Goal: Information Seeking & Learning: Find specific fact

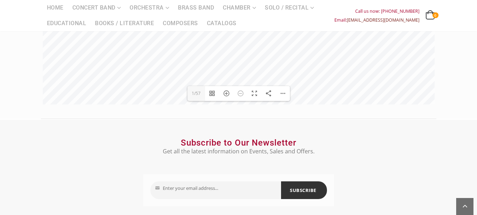
scroll to position [212, 0]
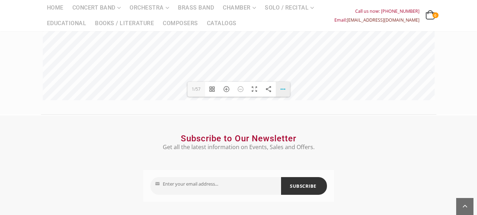
click at [282, 92] on div "Download PDF File Single Page Mode Goto First Page Goto Last Page Turn on/off S…" at bounding box center [283, 89] width 14 height 15
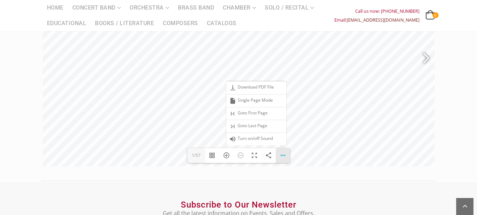
scroll to position [141, 0]
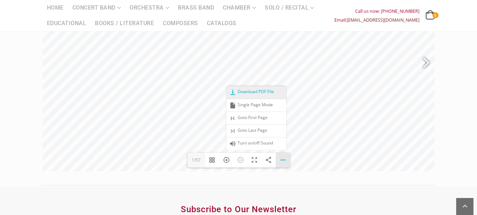
click at [263, 89] on span "Download PDF File" at bounding box center [251, 92] width 45 height 6
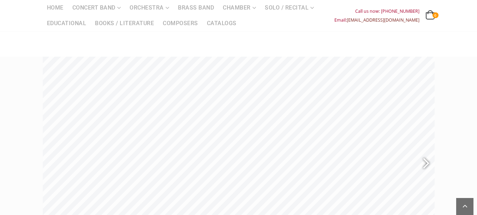
scroll to position [0, 0]
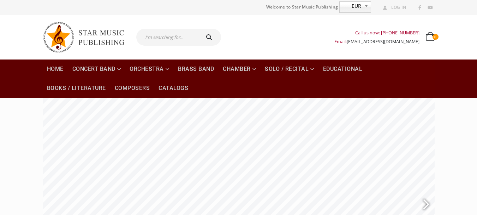
click at [165, 42] on input "text" at bounding box center [167, 37] width 63 height 17
type input "ะ"
type input "thai"
click at [199, 29] on button "submit" at bounding box center [210, 37] width 23 height 17
type input "thai"
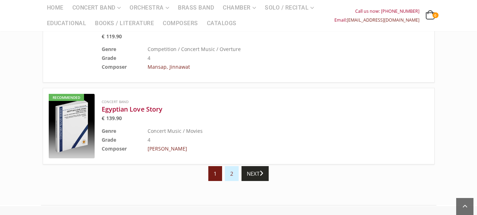
scroll to position [742, 0]
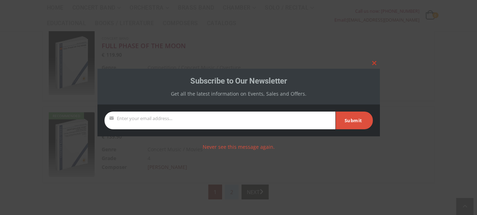
click at [373, 64] on span at bounding box center [374, 63] width 11 height 4
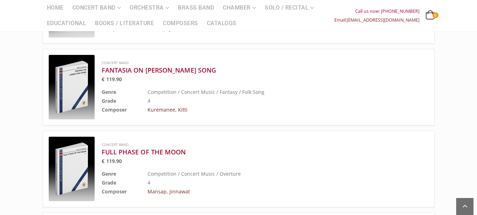
scroll to position [813, 0]
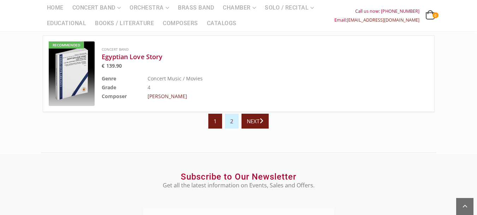
click at [260, 122] on link "Next" at bounding box center [255, 120] width 27 height 15
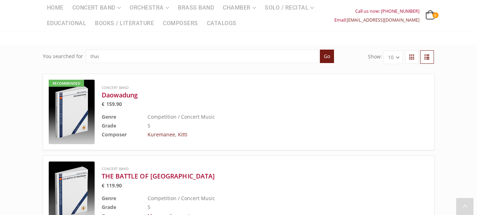
scroll to position [141, 0]
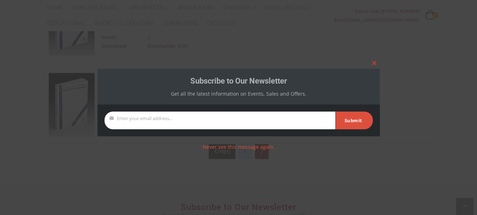
click at [372, 64] on span at bounding box center [374, 63] width 11 height 4
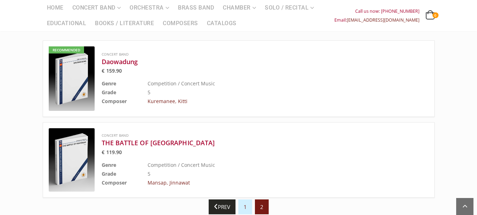
scroll to position [71, 0]
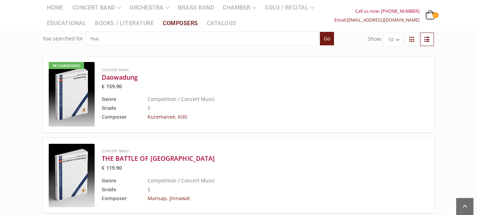
click at [185, 24] on link "Composers" at bounding box center [181, 24] width 44 height 16
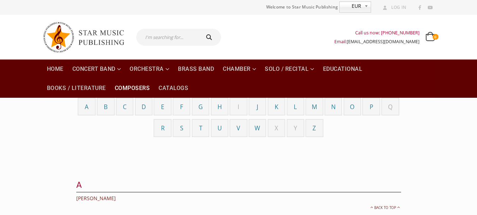
click at [333, 110] on span "N" at bounding box center [333, 106] width 5 height 8
click at [168, 40] on input "text" at bounding box center [167, 37] width 63 height 17
paste input "Viskamol Chaiwanichsiri"
type input "Viskamol Chaiwanichsiri"
click at [199, 29] on button "submit" at bounding box center [210, 37] width 23 height 17
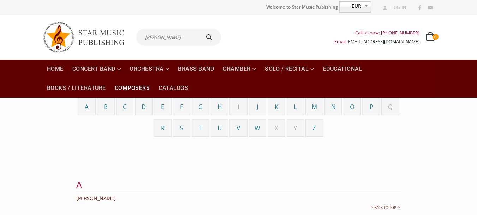
type input "Viskamol Chaiwanichsiri"
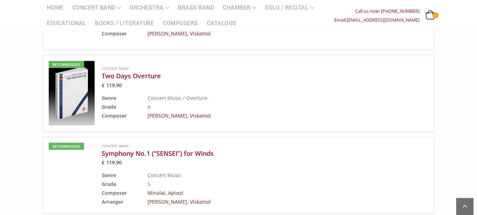
scroll to position [106, 0]
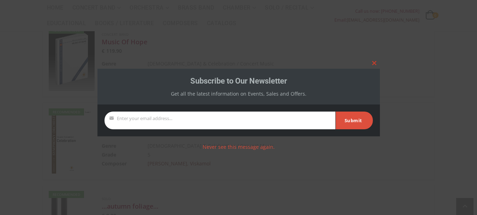
click at [375, 61] on span at bounding box center [374, 63] width 11 height 4
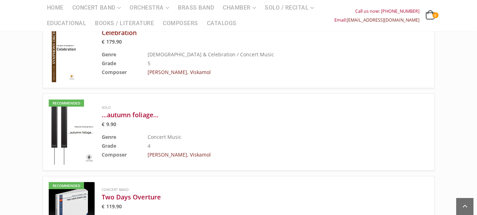
scroll to position [141, 0]
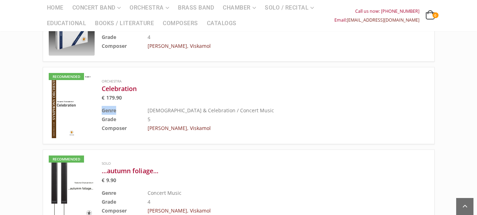
drag, startPoint x: 119, startPoint y: 113, endPoint x: 102, endPoint y: 112, distance: 17.0
click at [102, 112] on td "Genre" at bounding box center [125, 110] width 46 height 9
copy b "Genre"
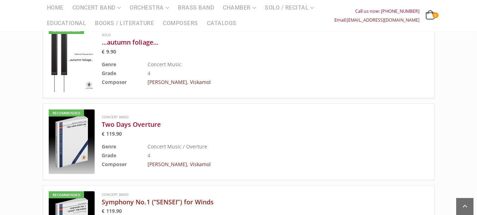
scroll to position [318, 0]
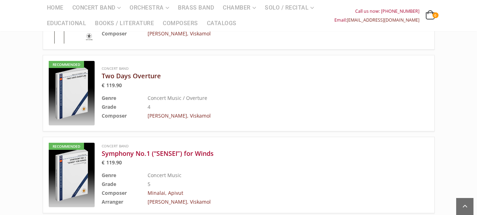
click at [131, 75] on h3 "Two Days Overture" at bounding box center [248, 75] width 292 height 8
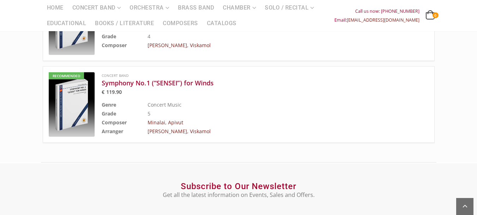
scroll to position [389, 0]
click at [207, 84] on h3 "Symphony No.1 (“SENSEI”) for Winds" at bounding box center [248, 82] width 292 height 8
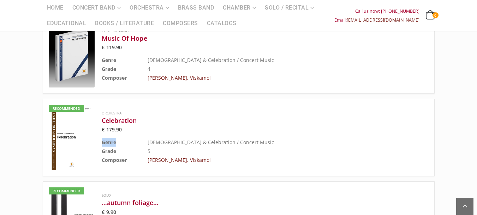
scroll to position [71, 0]
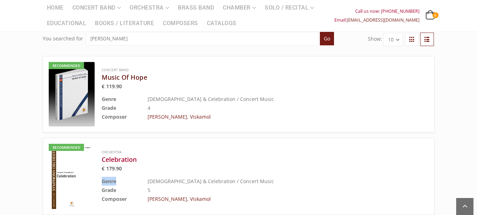
click at [137, 78] on h3 "Music Of Hope" at bounding box center [248, 77] width 292 height 8
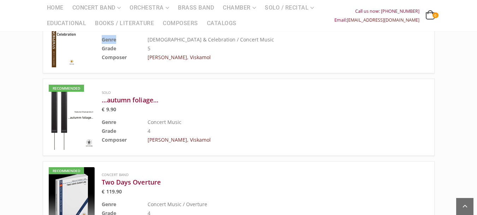
scroll to position [177, 0]
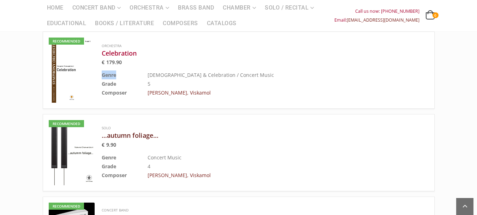
click at [134, 138] on h3 "…autumn foliage…" at bounding box center [248, 135] width 292 height 8
click at [124, 50] on h3 "Celebration" at bounding box center [248, 53] width 292 height 8
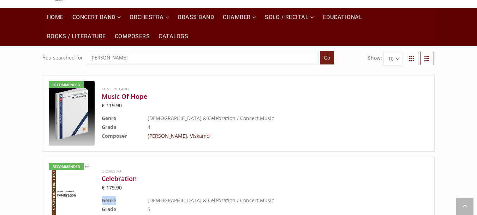
scroll to position [0, 0]
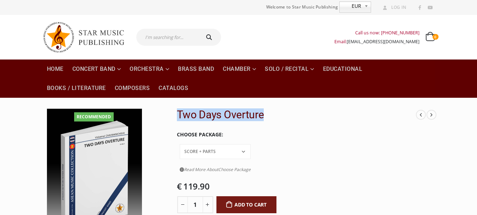
drag, startPoint x: 269, startPoint y: 114, endPoint x: 179, endPoint y: 112, distance: 90.1
click at [179, 112] on h2 "Two Days Overture" at bounding box center [297, 114] width 240 height 13
copy h2 "Two Days Overture"
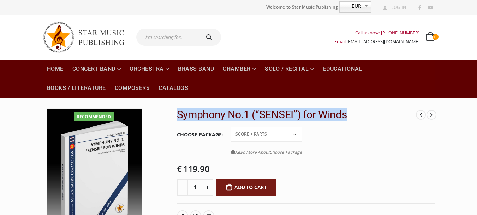
drag, startPoint x: 177, startPoint y: 115, endPoint x: 347, endPoint y: 119, distance: 170.4
click at [347, 119] on h2 "Symphony No.1 (“SENSEI”) for Winds" at bounding box center [297, 114] width 240 height 13
copy h2 "Symphony No.1 (“SENSEI”) for Winds"
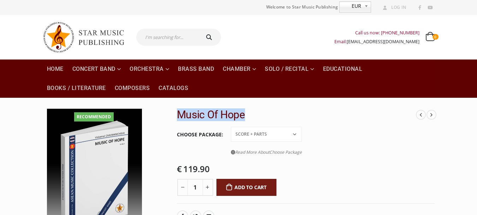
drag, startPoint x: 177, startPoint y: 115, endPoint x: 259, endPoint y: 118, distance: 81.7
click at [259, 118] on h2 "Music Of Hope" at bounding box center [297, 114] width 240 height 13
copy h2 "Music Of Hope"
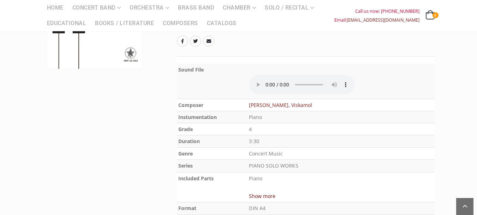
scroll to position [177, 0]
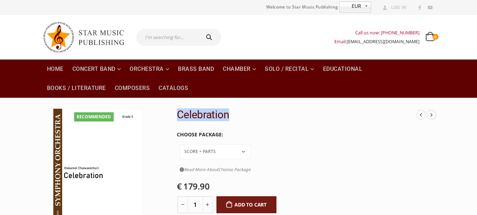
drag, startPoint x: 234, startPoint y: 114, endPoint x: 180, endPoint y: 111, distance: 54.5
click at [180, 111] on h2 "Celebration" at bounding box center [297, 114] width 240 height 13
copy h2 "Celebration"
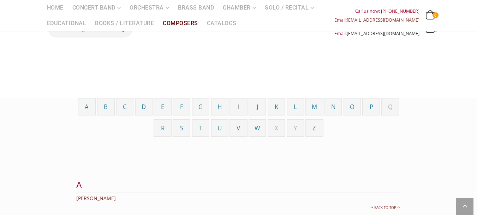
scroll to position [1218, 0]
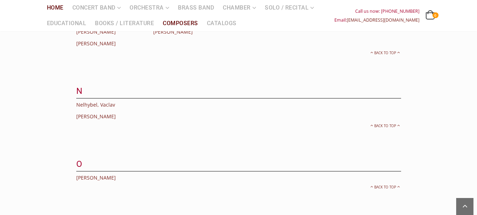
click at [59, 7] on link "Home" at bounding box center [55, 8] width 25 height 16
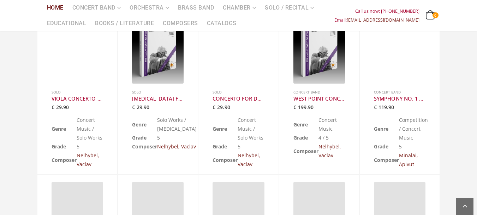
scroll to position [318, 0]
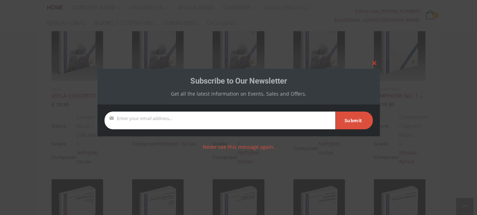
click at [372, 63] on span at bounding box center [374, 63] width 11 height 4
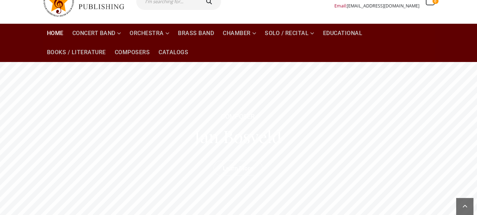
scroll to position [35, 0]
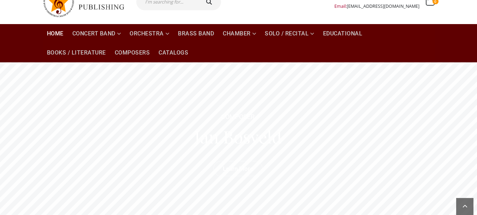
click at [172, 6] on input "text" at bounding box center [167, 1] width 63 height 17
paste input "https://starmusicpublishing.com/"
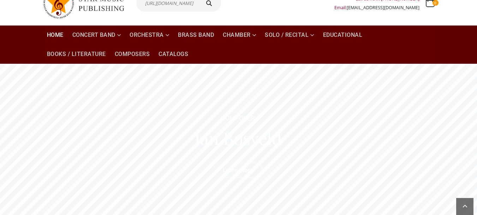
scroll to position [0, 17]
type input "https://starmusicpublishing.com/"
click at [195, 8] on input "https://starmusicpublishing.com/" at bounding box center [167, 3] width 63 height 17
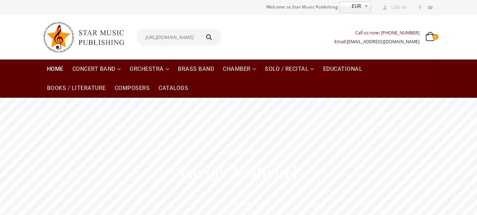
scroll to position [0, 17]
drag, startPoint x: 147, startPoint y: 38, endPoint x: 248, endPoint y: 40, distance: 100.7
click at [248, 40] on div "https://starmusicpublishing.com/ Call us now: +49-156-7875-3775 Email: info@sta…" at bounding box center [238, 37] width 403 height 45
paste input "[PERSON_NAME]"
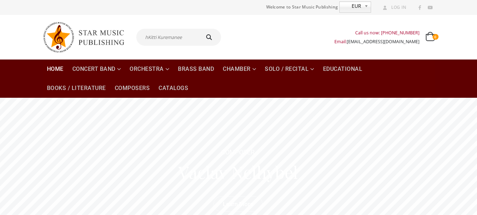
type input "hKitti Kuremanee"
click at [207, 37] on icon "submit" at bounding box center [209, 37] width 10 height 6
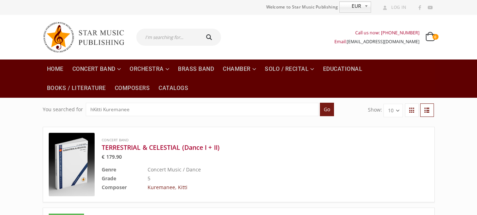
click at [149, 38] on input "text" at bounding box center [167, 37] width 63 height 17
type input "[PERSON_NAME]"
type input "Kitti Kuremanee"
click at [211, 37] on icon "submit" at bounding box center [209, 37] width 10 height 6
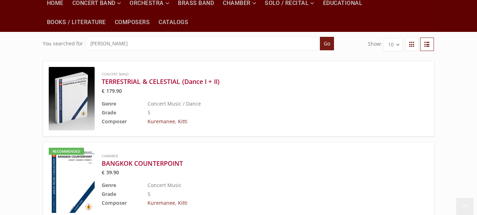
scroll to position [71, 0]
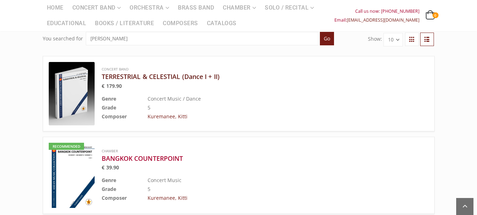
click at [134, 78] on h3 "TERRESTRIAL & CELESTIAL (Dance I + II)" at bounding box center [248, 76] width 292 height 8
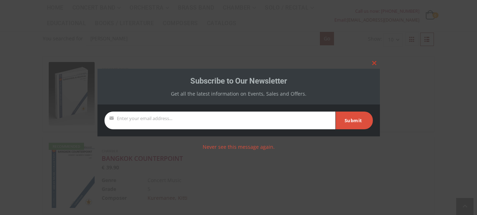
click at [377, 63] on span at bounding box center [374, 63] width 11 height 4
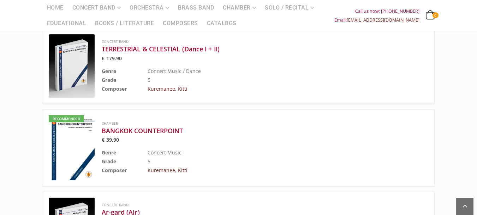
scroll to position [141, 0]
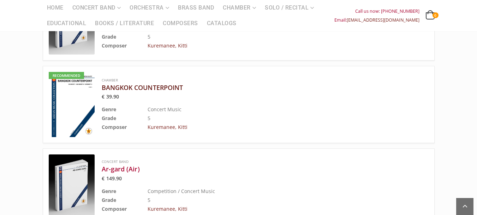
click at [150, 88] on h3 "BANGKOK COUNTERPOINT" at bounding box center [248, 87] width 292 height 8
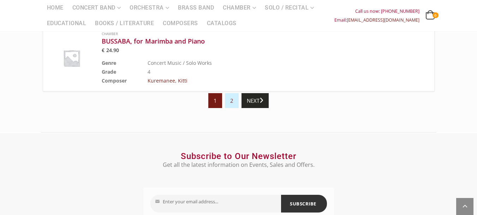
scroll to position [828, 0]
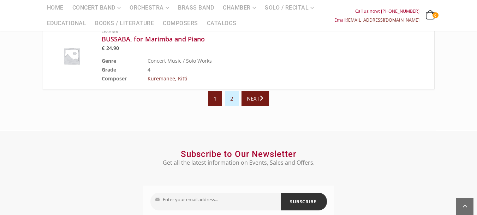
click at [257, 98] on link "Next" at bounding box center [255, 98] width 27 height 15
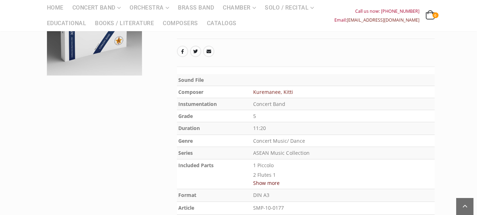
scroll to position [177, 0]
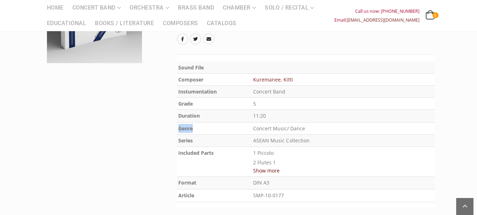
drag, startPoint x: 177, startPoint y: 131, endPoint x: 196, endPoint y: 130, distance: 19.1
click at [196, 130] on th "Genre" at bounding box center [214, 128] width 75 height 12
copy b "Genre"
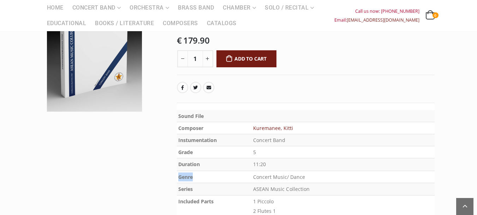
scroll to position [141, 0]
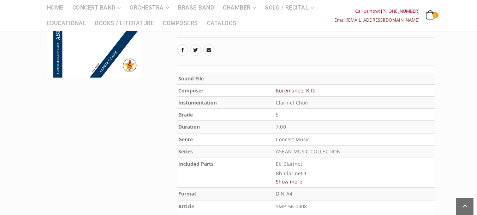
scroll to position [177, 0]
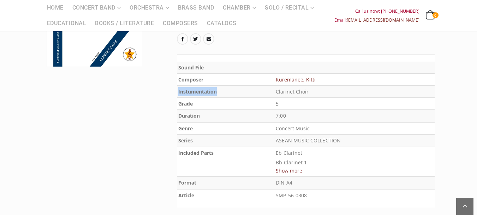
drag, startPoint x: 178, startPoint y: 94, endPoint x: 217, endPoint y: 95, distance: 39.6
click at [217, 95] on th "Instumentation" at bounding box center [226, 92] width 98 height 12
copy b "Instumentation"
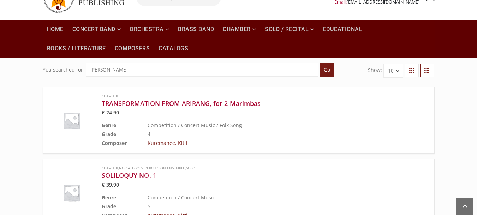
scroll to position [35, 0]
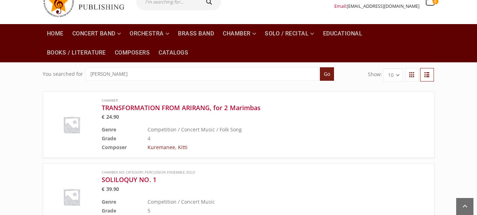
click at [397, 78] on select "10 20 30" at bounding box center [393, 74] width 19 height 13
select select "20"
click at [384, 68] on select "10 20 30" at bounding box center [393, 74] width 19 height 13
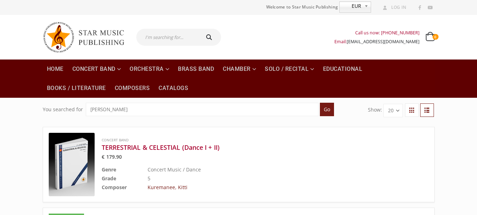
click at [430, 113] on button "submit" at bounding box center [428, 109] width 14 height 13
click at [410, 112] on span "submit" at bounding box center [412, 109] width 6 height 7
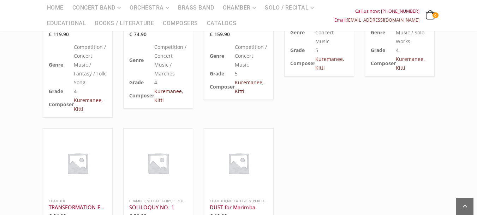
scroll to position [495, 0]
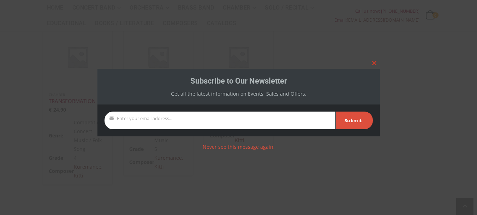
click at [374, 61] on span at bounding box center [374, 63] width 11 height 4
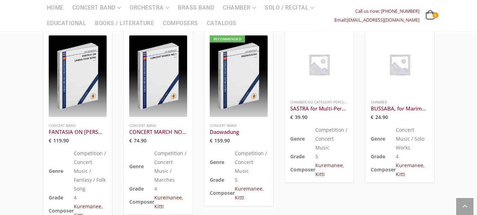
scroll to position [530, 0]
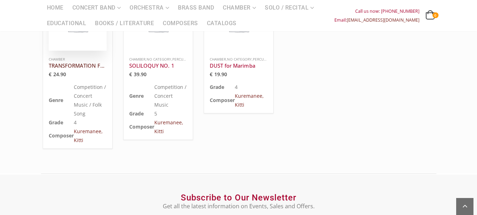
click at [81, 62] on h3 "TRANSFORMATION FROM ARIRANG, for 2 Marimbas" at bounding box center [78, 65] width 58 height 7
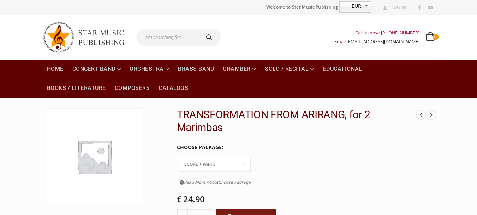
click at [192, 37] on input "text" at bounding box center [167, 37] width 63 height 17
paste input "Apivut Minalai"
type input "Apivut Minalai"
click at [199, 29] on button "submit" at bounding box center [210, 37] width 23 height 17
type input "Apivut Minalai"
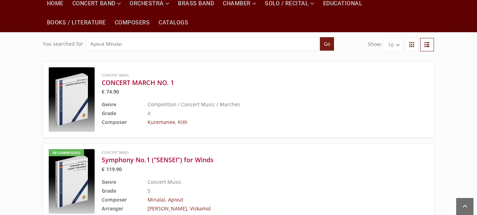
scroll to position [59, 0]
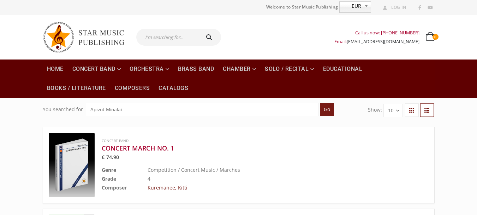
click at [428, 112] on span "submit" at bounding box center [427, 109] width 6 height 7
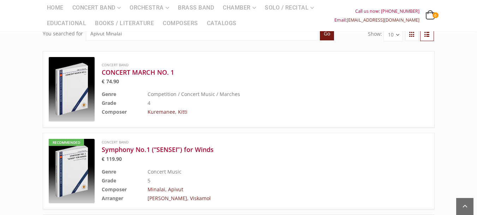
scroll to position [71, 0]
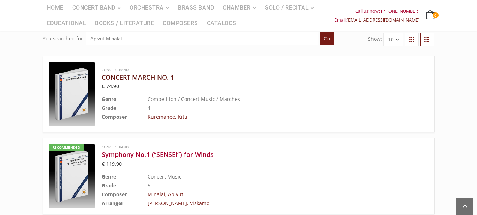
click at [147, 77] on h3 "CONCERT MARCH NO. 1" at bounding box center [248, 77] width 292 height 8
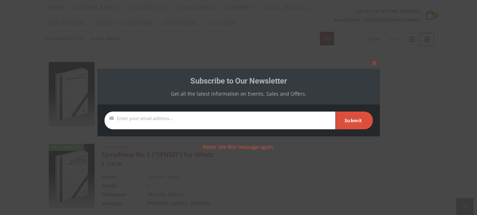
click at [376, 63] on span at bounding box center [374, 63] width 11 height 4
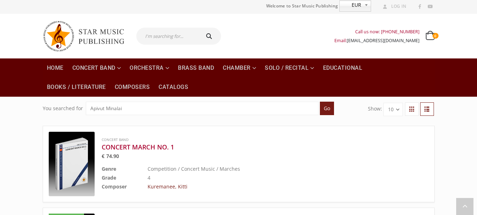
scroll to position [0, 0]
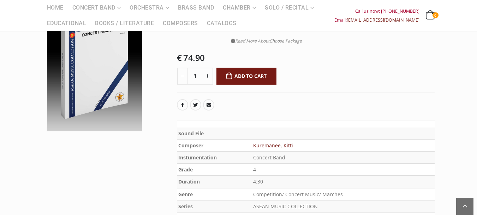
scroll to position [247, 0]
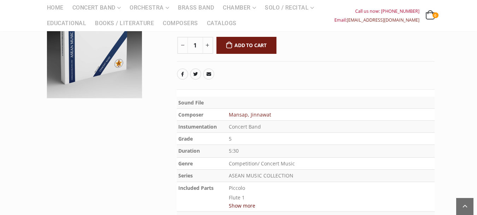
scroll to position [141, 0]
click at [256, 115] on link "Mansap, Jinnawat" at bounding box center [250, 114] width 42 height 7
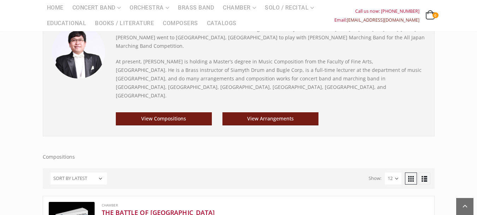
scroll to position [136, 0]
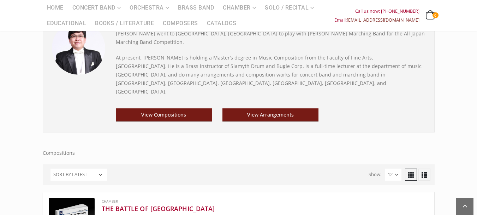
click at [425, 168] on link at bounding box center [425, 174] width 12 height 12
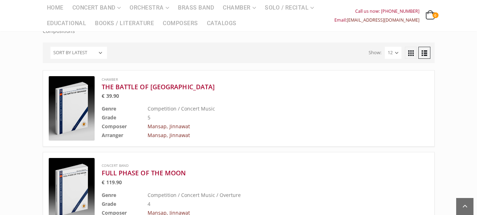
scroll to position [245, 0]
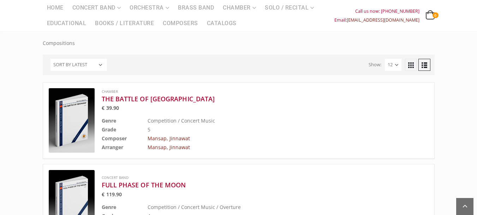
click at [411, 59] on link at bounding box center [411, 65] width 12 height 12
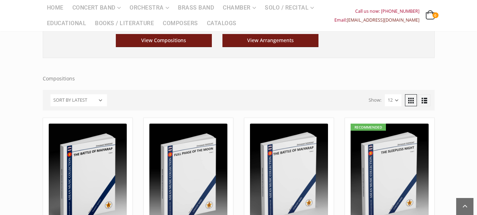
scroll to position [104, 0]
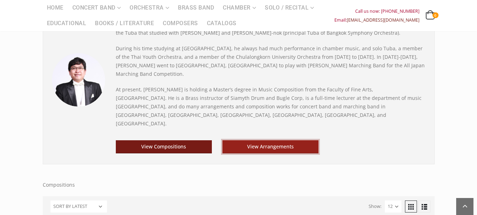
click at [284, 140] on link "View Arrangements" at bounding box center [271, 146] width 96 height 13
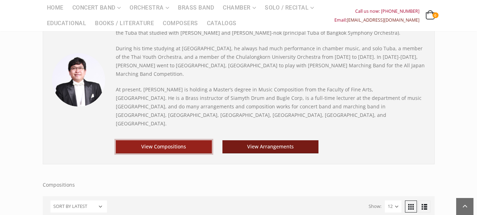
click at [190, 140] on link "View Compositions" at bounding box center [164, 146] width 96 height 13
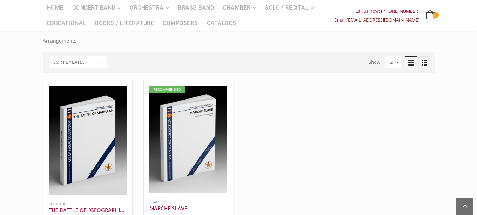
scroll to position [318, 0]
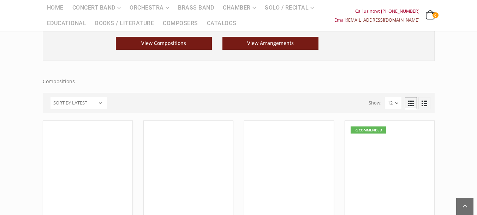
scroll to position [71, 0]
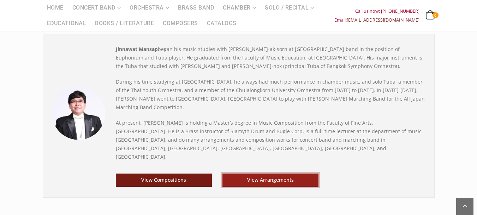
click at [270, 173] on link "View Arrangements" at bounding box center [271, 179] width 96 height 13
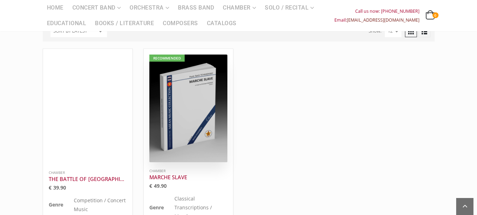
scroll to position [177, 0]
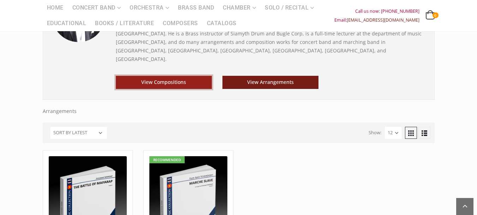
click at [170, 76] on link "View Compositions" at bounding box center [164, 82] width 96 height 13
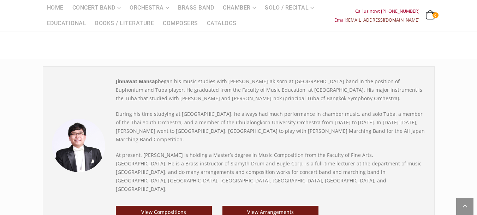
scroll to position [18, 0]
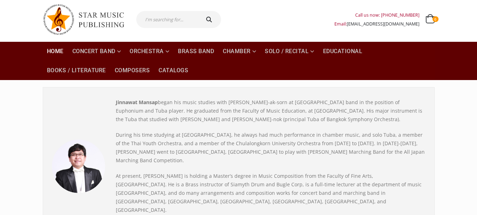
click at [55, 52] on link "Home" at bounding box center [55, 51] width 25 height 19
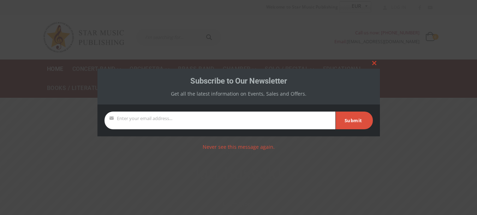
click at [376, 64] on span at bounding box center [374, 63] width 11 height 4
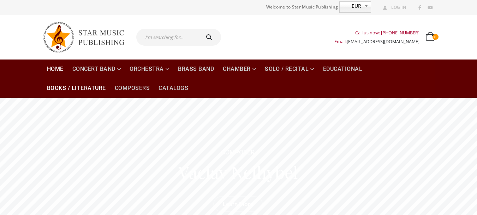
click at [65, 92] on link "Books / Literature" at bounding box center [76, 87] width 67 height 19
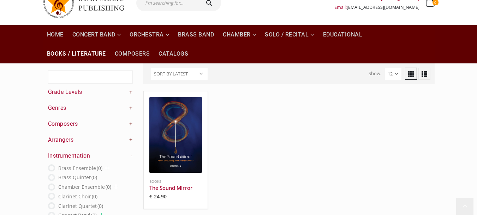
scroll to position [71, 0]
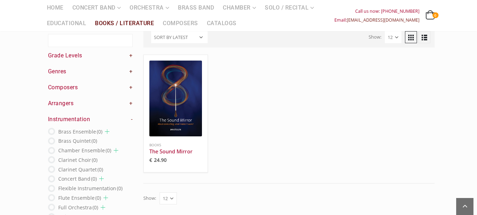
click at [132, 72] on link "+" at bounding box center [131, 71] width 4 height 8
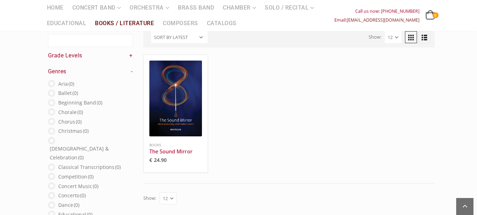
click at [132, 72] on link "-" at bounding box center [132, 71] width 2 height 8
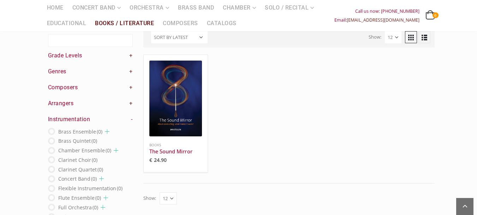
click at [131, 101] on link "+" at bounding box center [131, 103] width 4 height 8
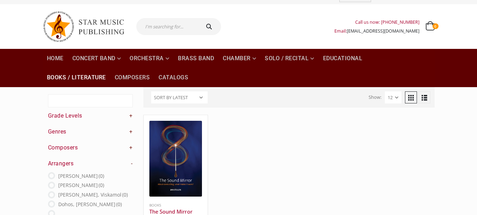
scroll to position [0, 0]
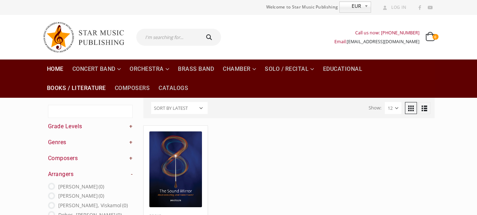
click at [58, 69] on link "Home" at bounding box center [55, 68] width 25 height 19
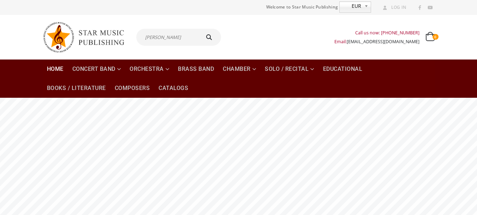
scroll to position [0, 1]
type input "[PERSON_NAME]"
click at [199, 29] on button "submit" at bounding box center [210, 37] width 23 height 17
type input "[PERSON_NAME]"
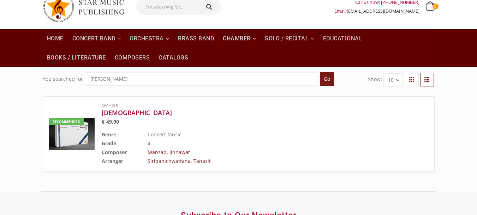
scroll to position [71, 0]
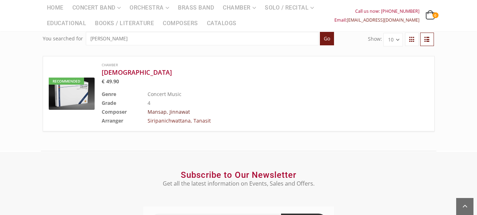
click at [179, 112] on link "Mansap, Jinnawat" at bounding box center [169, 111] width 42 height 7
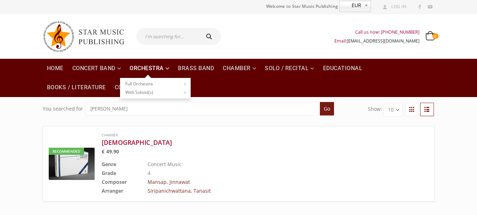
scroll to position [0, 0]
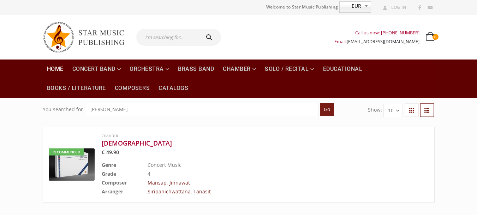
click at [62, 70] on link "Home" at bounding box center [55, 68] width 25 height 19
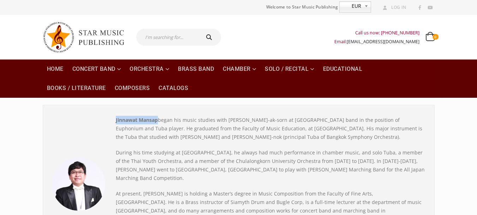
drag, startPoint x: 115, startPoint y: 121, endPoint x: 158, endPoint y: 122, distance: 43.5
click at [158, 122] on div "[PERSON_NAME] began his music studies with [PERSON_NAME]-ak-sorn at Horwang sch…" at bounding box center [271, 190] width 321 height 148
copy strong "Jinnawat Mansap"
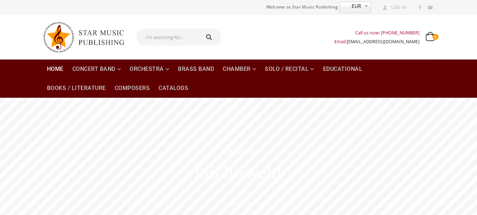
click at [181, 42] on input "text" at bounding box center [167, 37] width 63 height 17
type input "thailanf"
click at [199, 29] on button "submit" at bounding box center [210, 37] width 23 height 17
type input "thailanf"
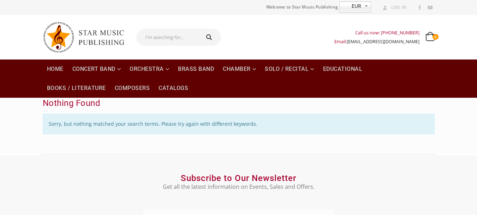
click at [181, 42] on input "text" at bounding box center [167, 37] width 63 height 17
type input "[GEOGRAPHIC_DATA]"
click at [199, 29] on button "submit" at bounding box center [210, 37] width 23 height 17
type input "[GEOGRAPHIC_DATA]"
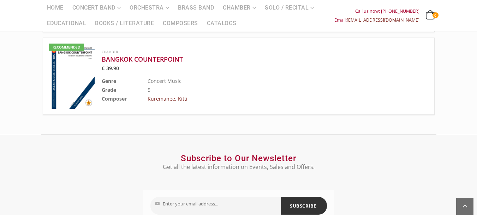
scroll to position [283, 0]
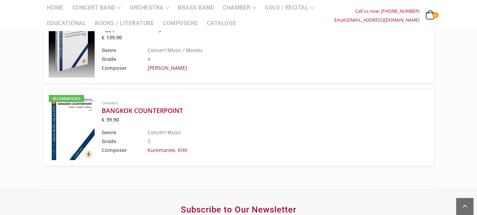
click at [183, 69] on link "Wollmann, Thorsten" at bounding box center [168, 67] width 40 height 7
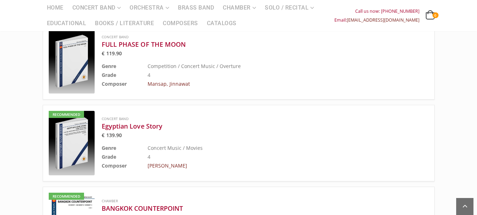
scroll to position [35, 0]
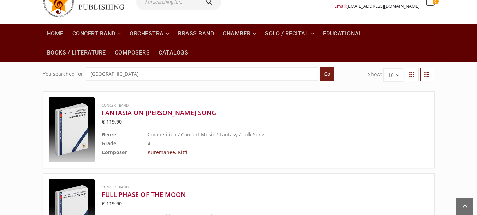
click at [131, 76] on input "[GEOGRAPHIC_DATA]" at bounding box center [202, 73] width 233 height 13
drag, startPoint x: 131, startPoint y: 76, endPoint x: 0, endPoint y: 61, distance: 131.6
type input "Thai"
click at [320, 67] on input "Go" at bounding box center [327, 73] width 14 height 13
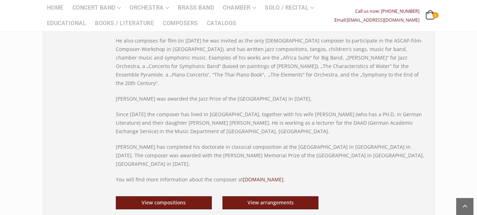
scroll to position [530, 0]
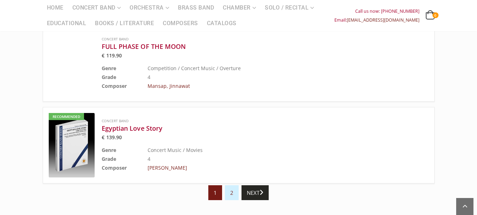
scroll to position [777, 0]
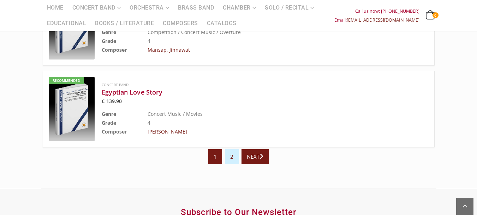
click at [269, 161] on link "Next" at bounding box center [255, 156] width 27 height 15
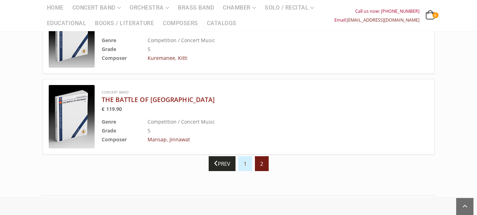
scroll to position [35, 0]
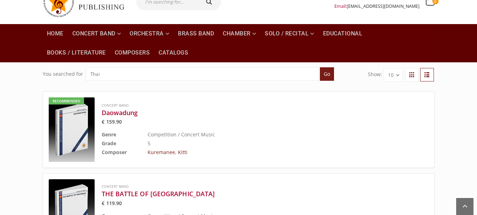
drag, startPoint x: 221, startPoint y: 74, endPoint x: 54, endPoint y: 69, distance: 167.6
click at [54, 69] on form "You searched for Thai Go" at bounding box center [189, 73] width 292 height 13
paste input "Siwadon Robkit"
type input "Siwadon Robkit"
click at [327, 78] on input "Go" at bounding box center [327, 73] width 14 height 13
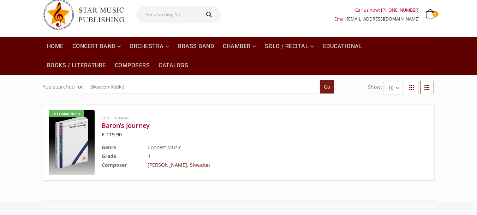
scroll to position [35, 0]
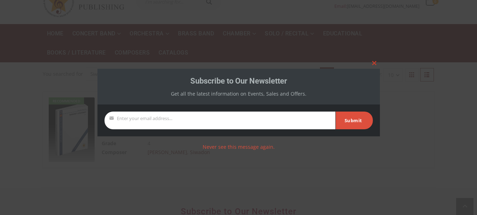
click at [376, 65] on button "Close this module" at bounding box center [374, 62] width 11 height 11
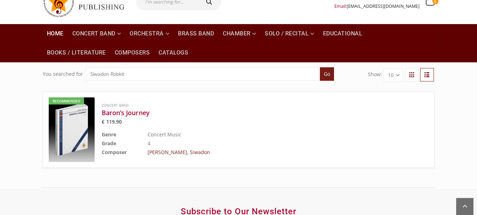
click at [52, 36] on link "Home" at bounding box center [55, 33] width 25 height 19
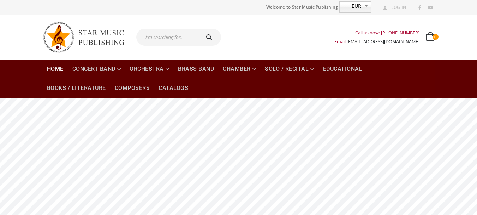
click at [84, 32] on img at bounding box center [87, 36] width 88 height 37
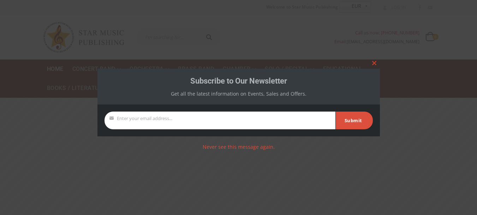
click at [375, 60] on button "Close this module" at bounding box center [374, 62] width 11 height 11
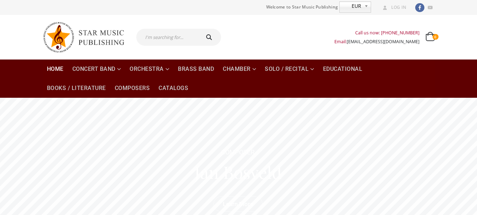
click at [419, 7] on link at bounding box center [420, 7] width 9 height 9
